Goal: Browse casually: Explore the website without a specific task or goal

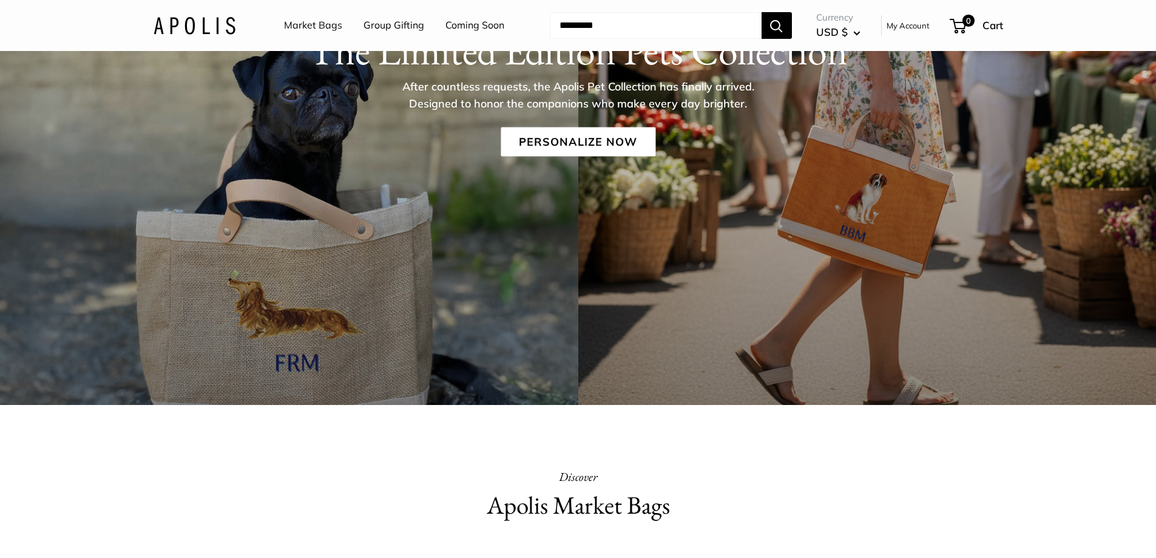
scroll to position [243, 0]
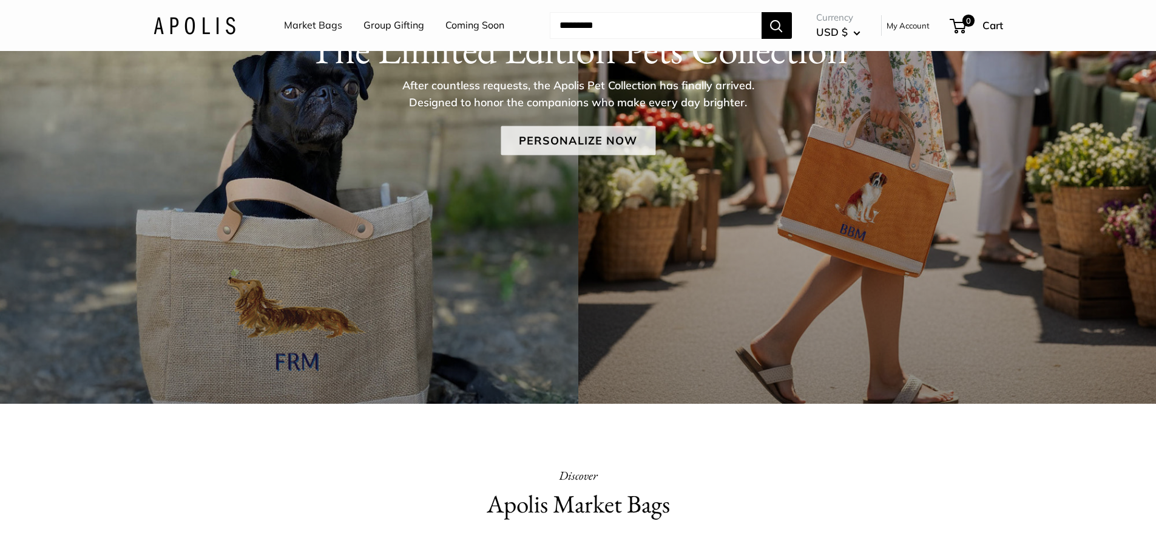
click at [581, 143] on link "Personalize Now" at bounding box center [578, 140] width 155 height 29
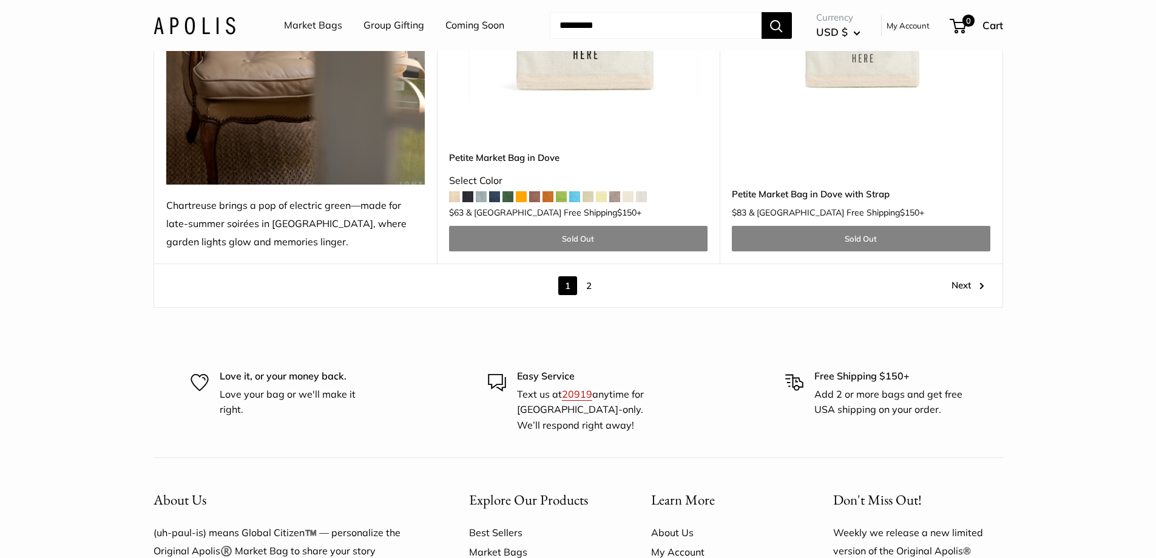
scroll to position [6919, 0]
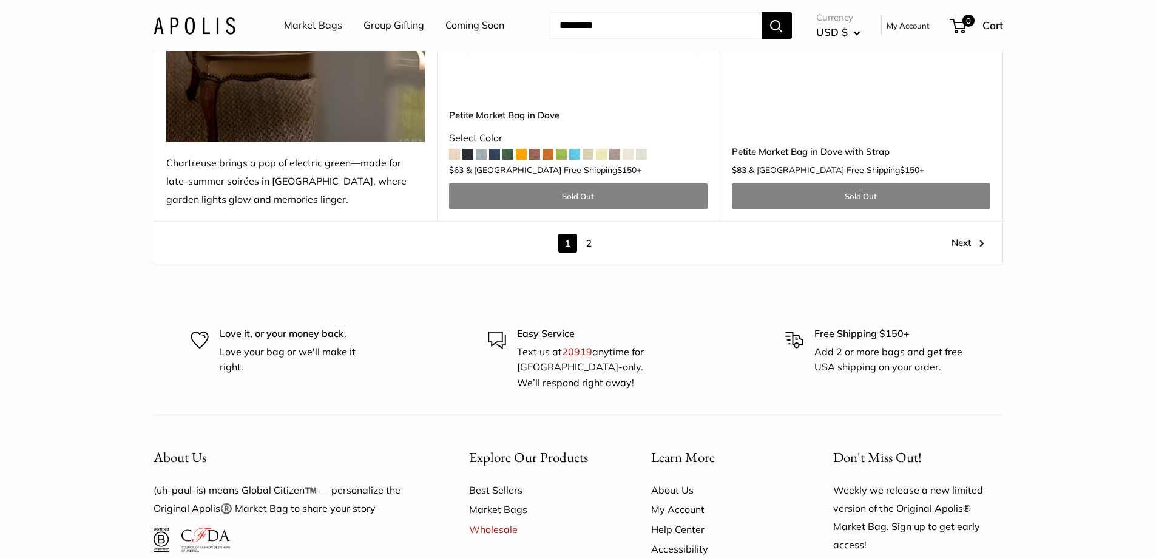
click at [592, 234] on link "2" at bounding box center [589, 243] width 19 height 19
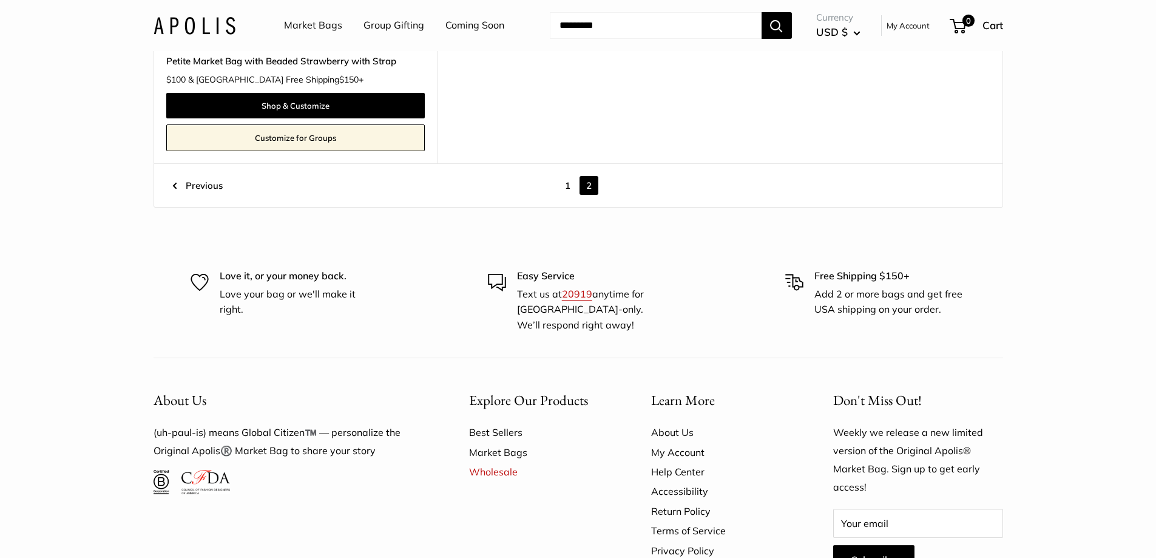
scroll to position [7194, 0]
